Goal: Check status: Check status

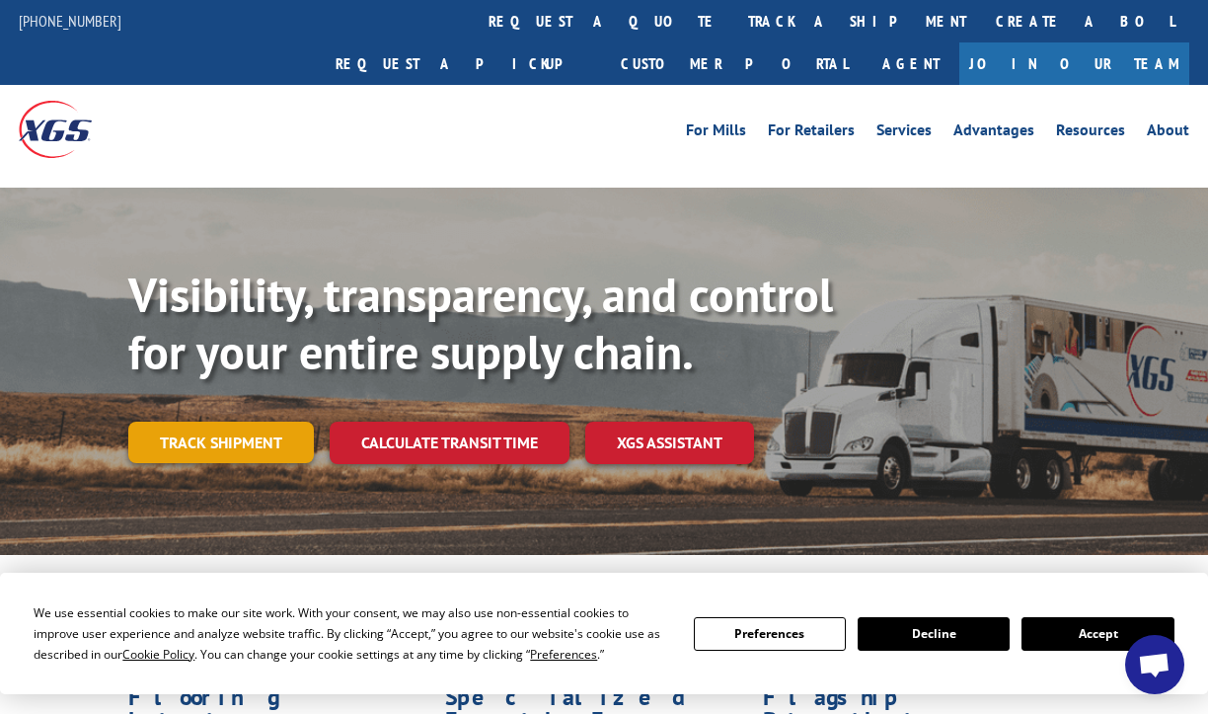
click at [269, 421] on link "Track shipment" at bounding box center [221, 441] width 186 height 41
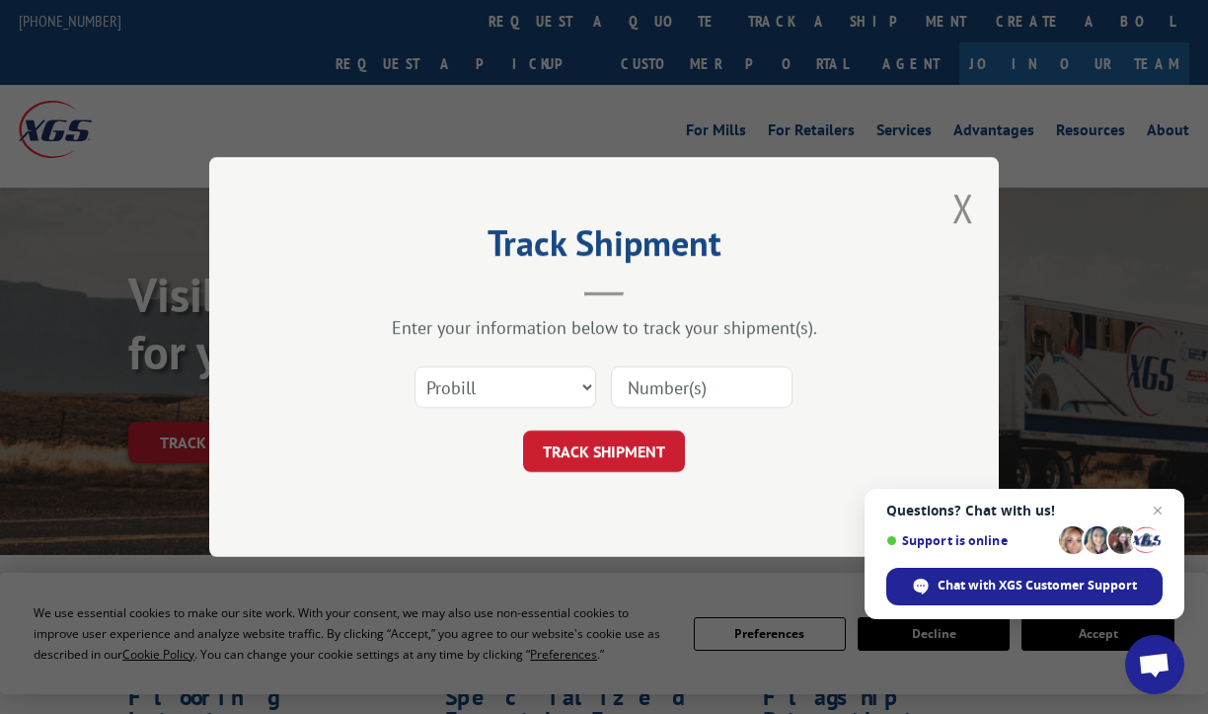
click at [675, 395] on input at bounding box center [702, 386] width 182 height 41
type input "32507785"
click at [634, 451] on button "TRACK SHIPMENT" at bounding box center [604, 450] width 162 height 41
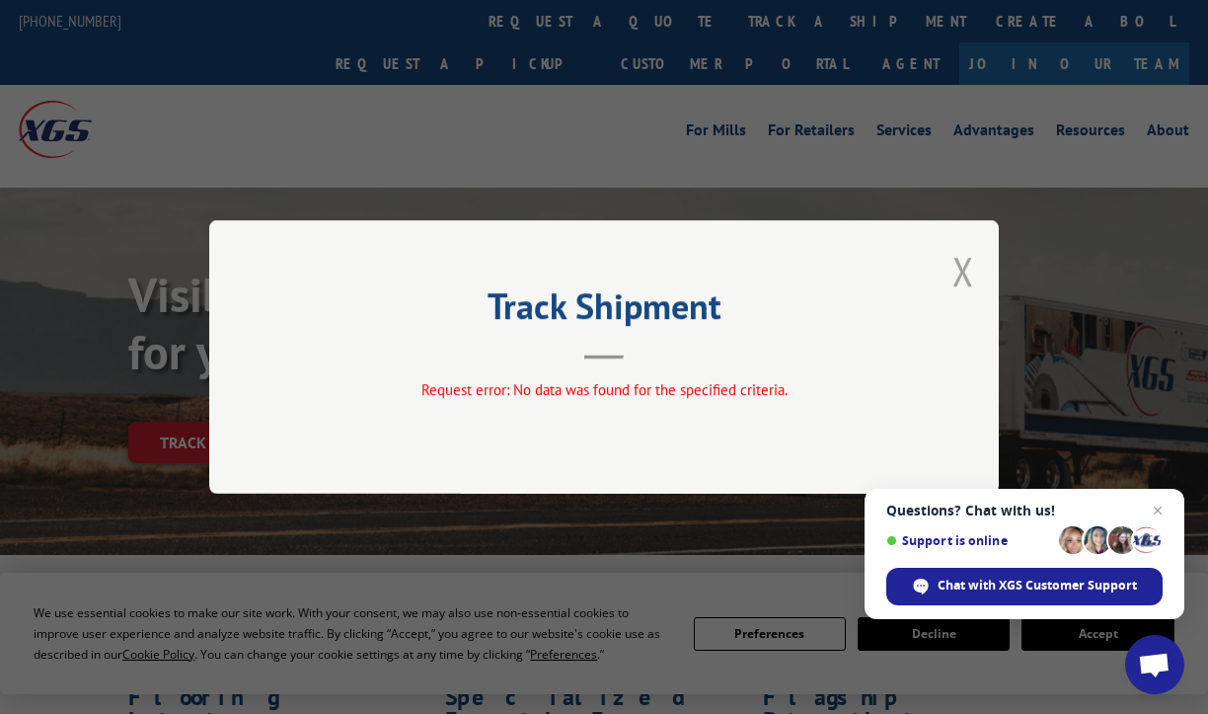
click at [963, 268] on button "Close modal" at bounding box center [963, 271] width 22 height 52
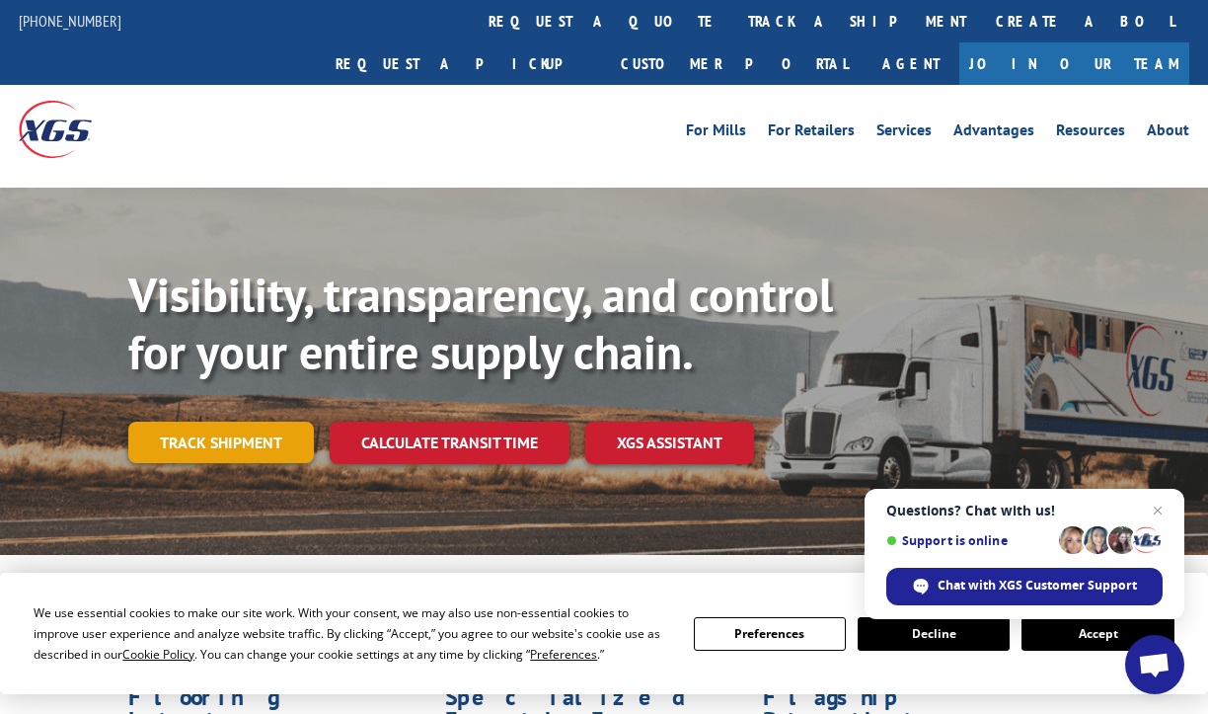
click at [163, 421] on link "Track shipment" at bounding box center [221, 441] width 186 height 41
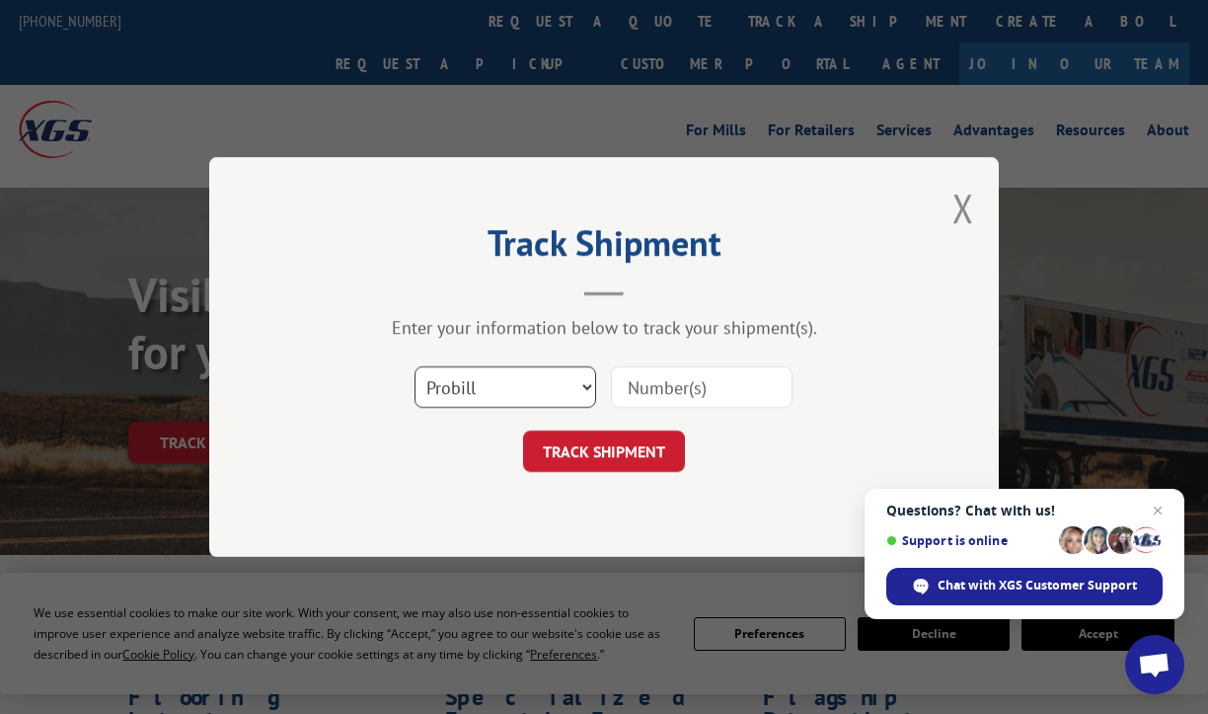
click at [588, 387] on select "Select category... Probill BOL PO" at bounding box center [505, 386] width 182 height 41
select select "po"
click at [414, 366] on select "Select category... Probill BOL PO" at bounding box center [505, 386] width 182 height 41
click at [685, 379] on input at bounding box center [702, 386] width 182 height 41
type input "32507785"
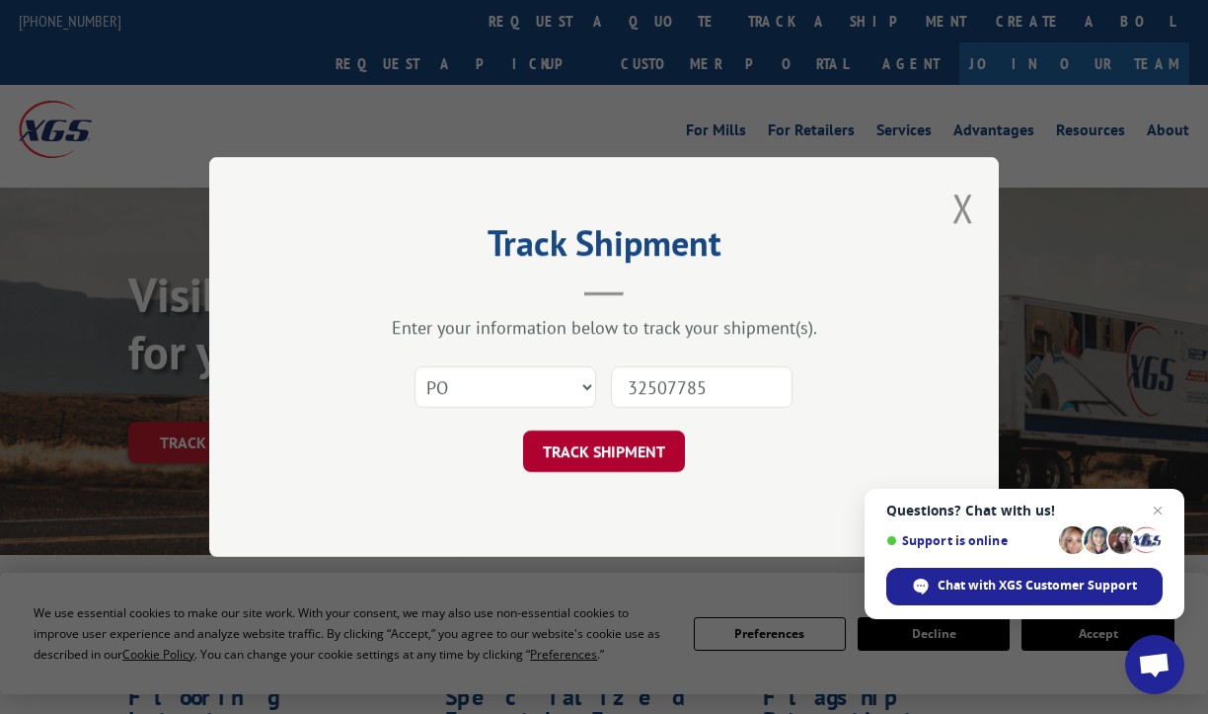
click at [613, 457] on button "TRACK SHIPMENT" at bounding box center [604, 450] width 162 height 41
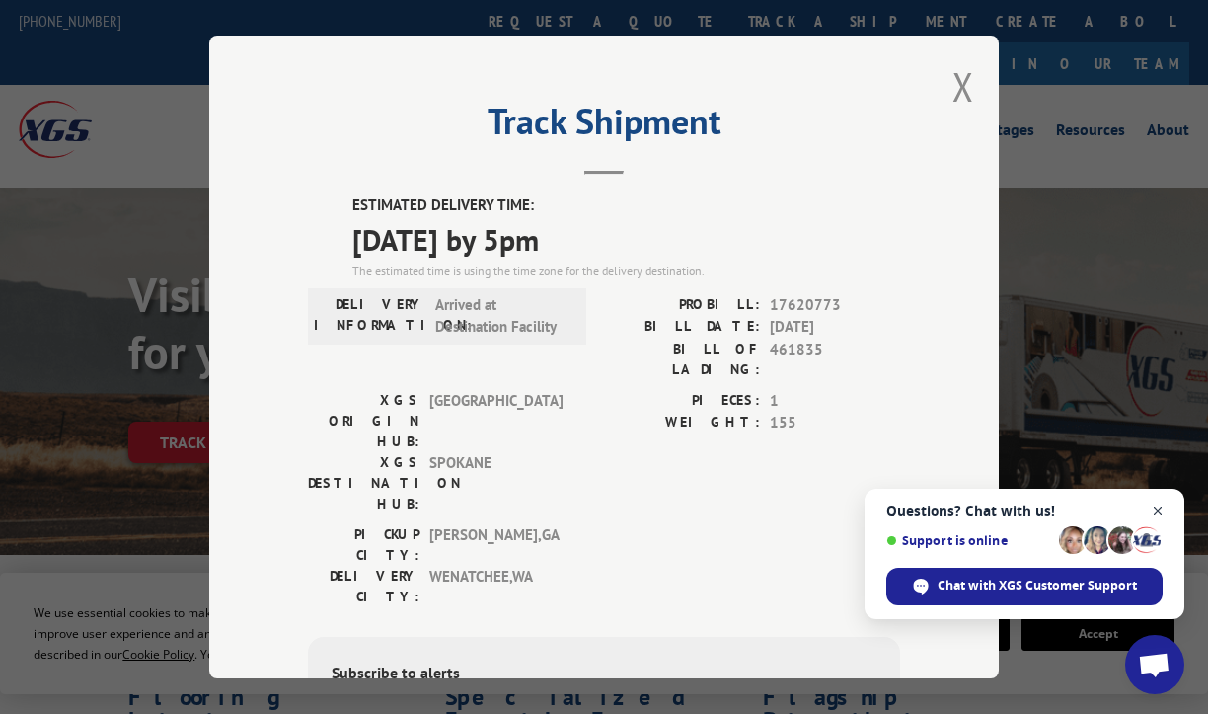
click at [1163, 505] on span "Close chat" at bounding box center [1158, 510] width 25 height 25
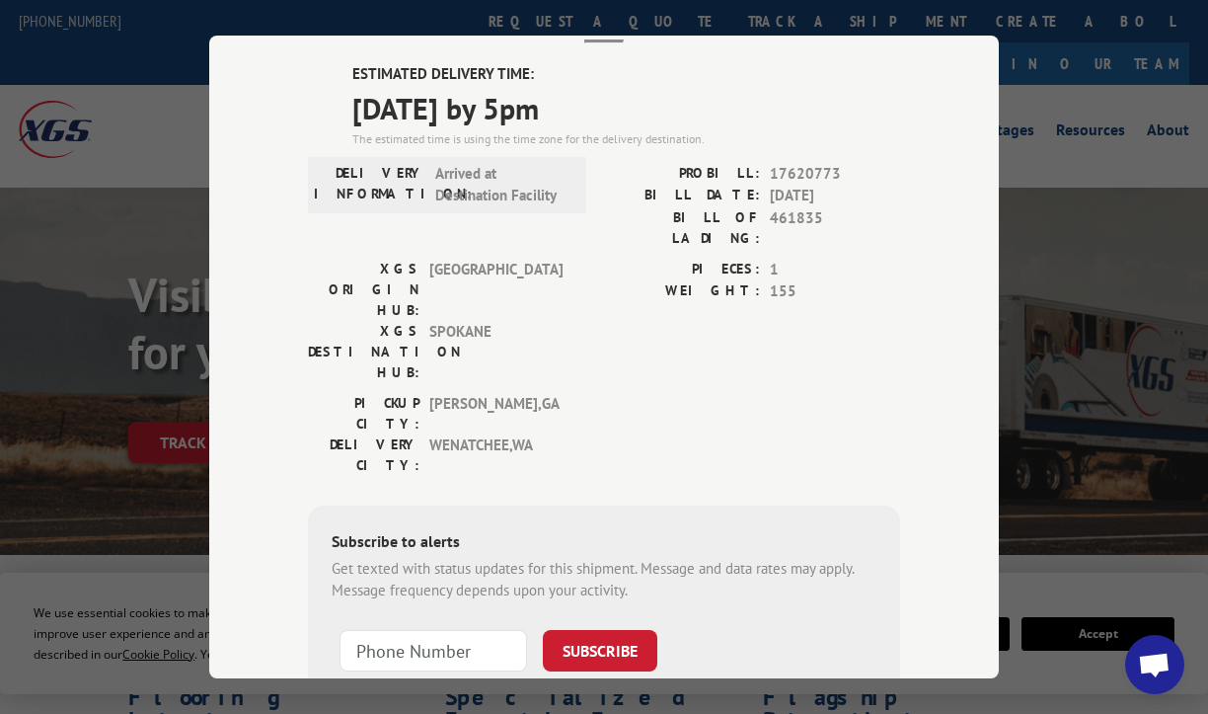
scroll to position [115, 0]
